Goal: Task Accomplishment & Management: Complete application form

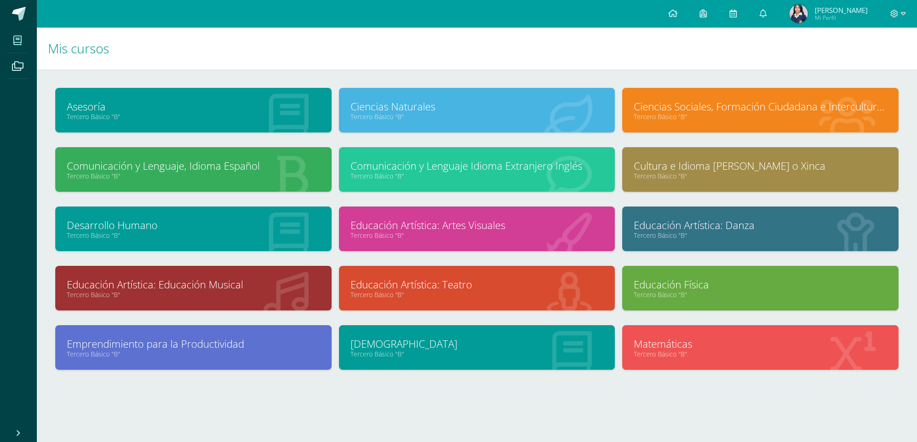
click at [718, 13] on link at bounding box center [702, 14] width 29 height 28
click at [686, 15] on link at bounding box center [672, 14] width 31 height 28
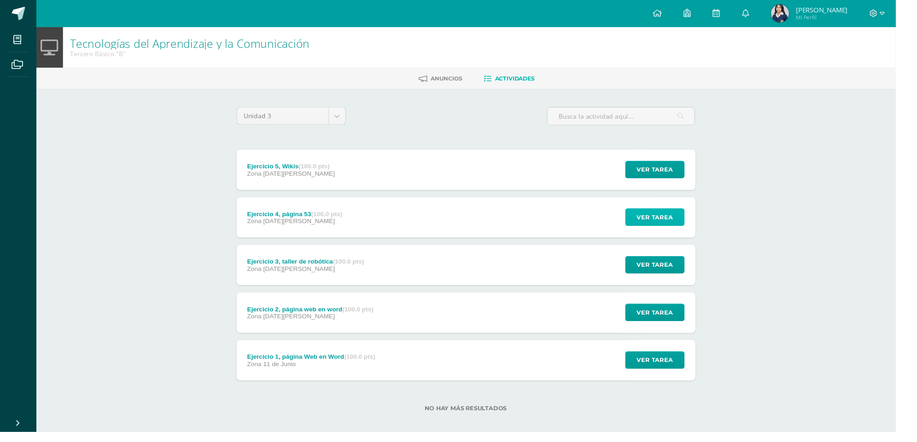
click at [666, 221] on span "Ver tarea" at bounding box center [670, 222] width 37 height 17
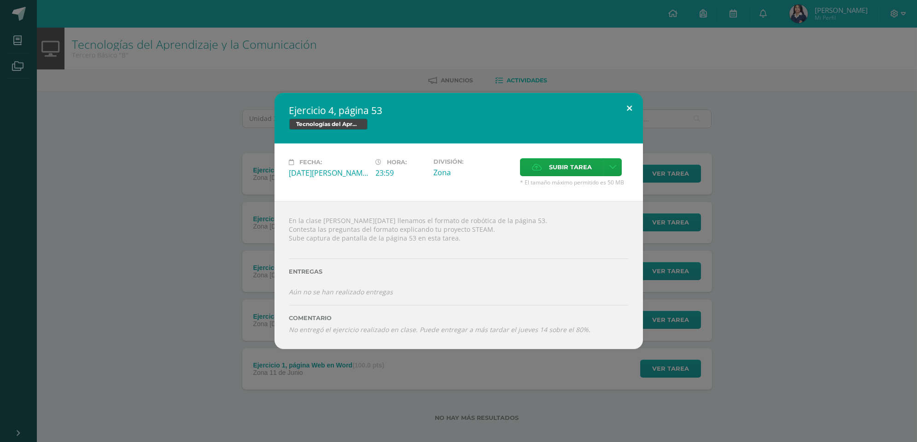
click at [628, 108] on button at bounding box center [629, 108] width 26 height 31
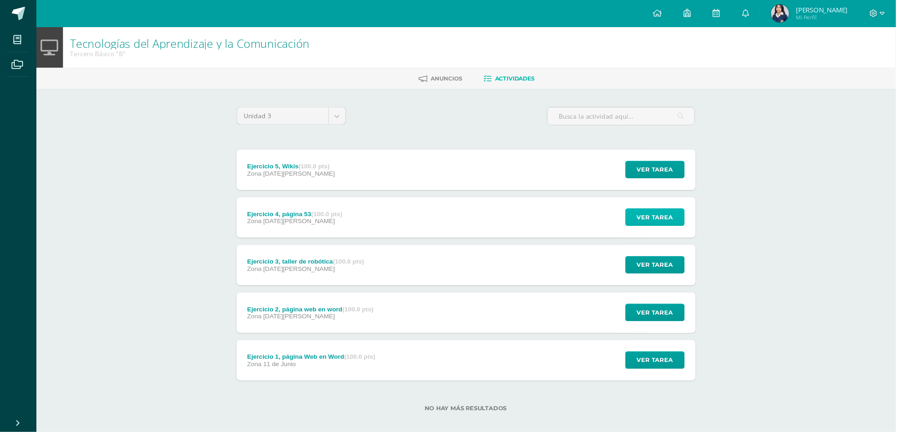
click at [674, 224] on span "Ver tarea" at bounding box center [670, 222] width 37 height 17
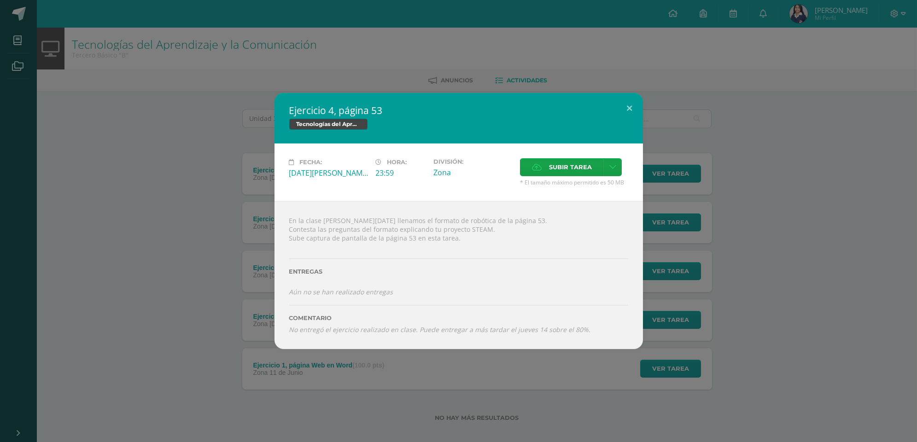
click at [592, 167] on label "Subir tarea" at bounding box center [562, 167] width 84 height 18
click at [0, 0] on input "Subir tarea" at bounding box center [0, 0] width 0 height 0
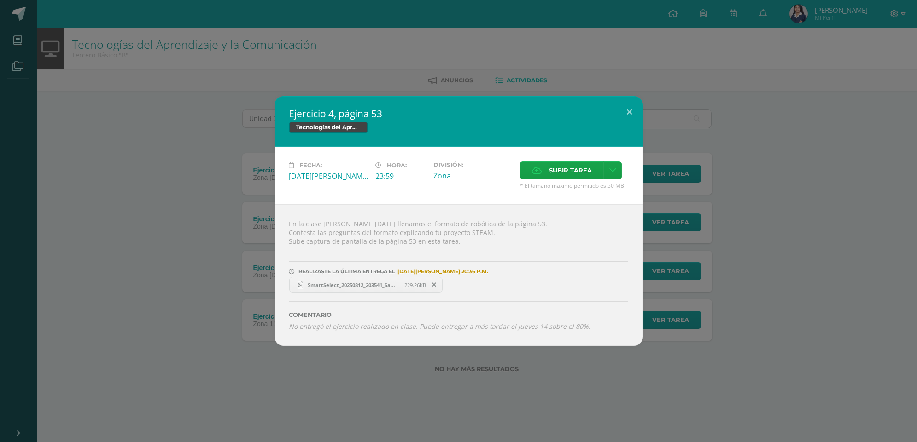
click at [380, 287] on link "SmartSelect_20250812_203541_Samsung Internet.jpg 229.26KB" at bounding box center [366, 285] width 154 height 16
click at [347, 285] on span "SmartSelect_20250812_203541_Samsung Internet.jpg" at bounding box center [353, 285] width 101 height 7
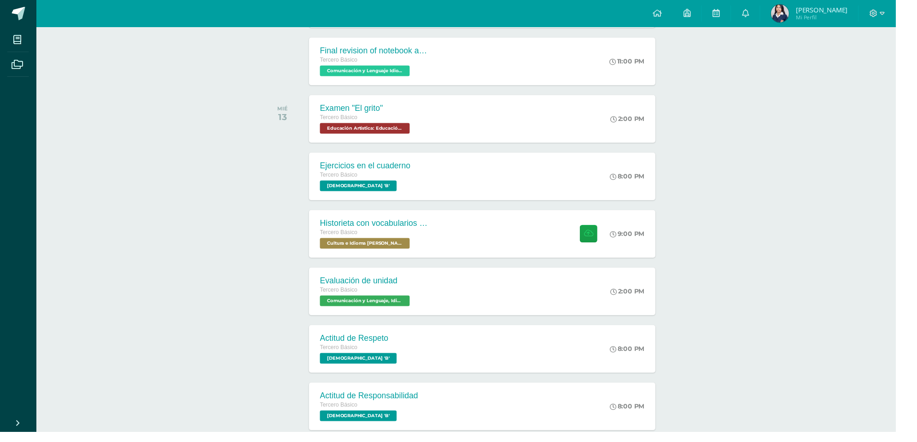
scroll to position [260, 0]
